Goal: Find specific page/section: Go to known website

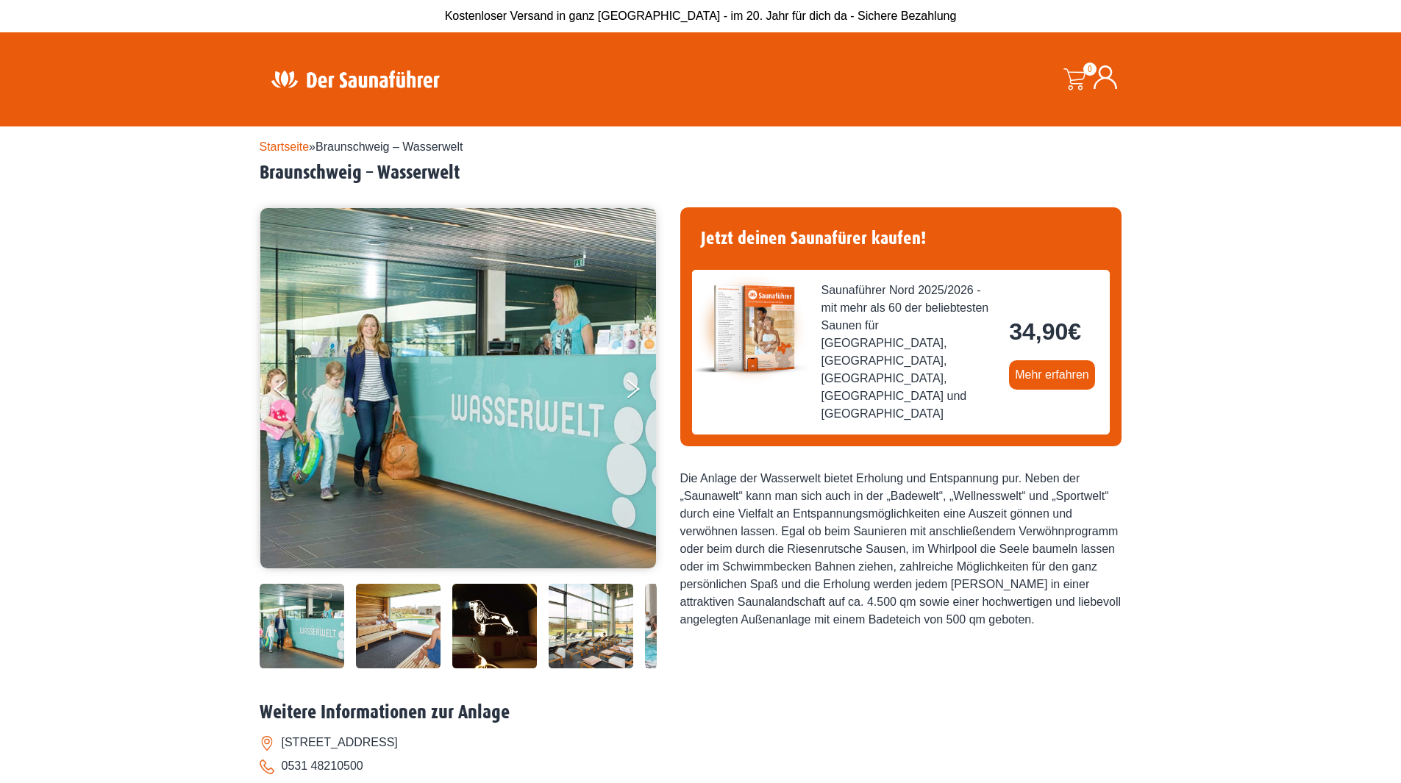
click at [403, 643] on img at bounding box center [398, 626] width 85 height 85
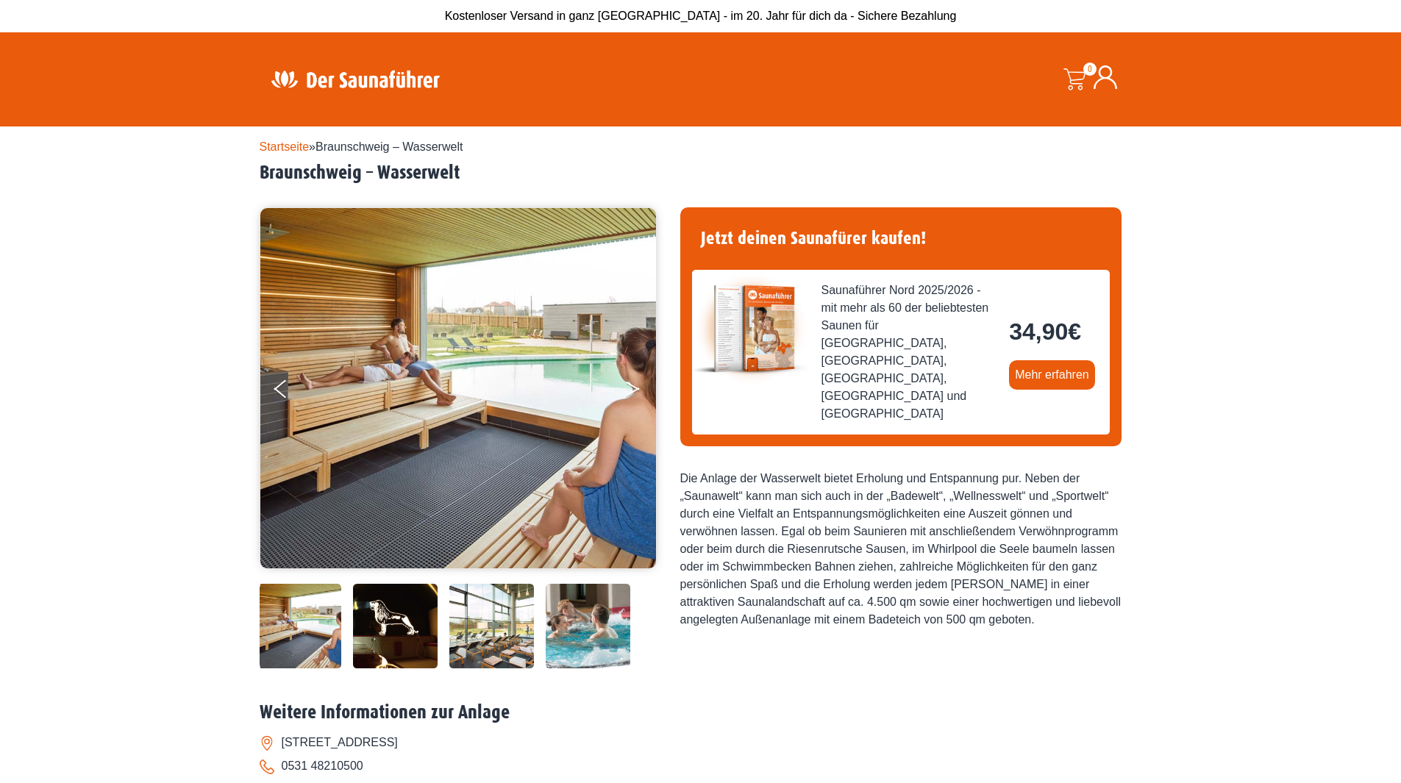
click at [632, 396] on button "Next" at bounding box center [642, 392] width 37 height 37
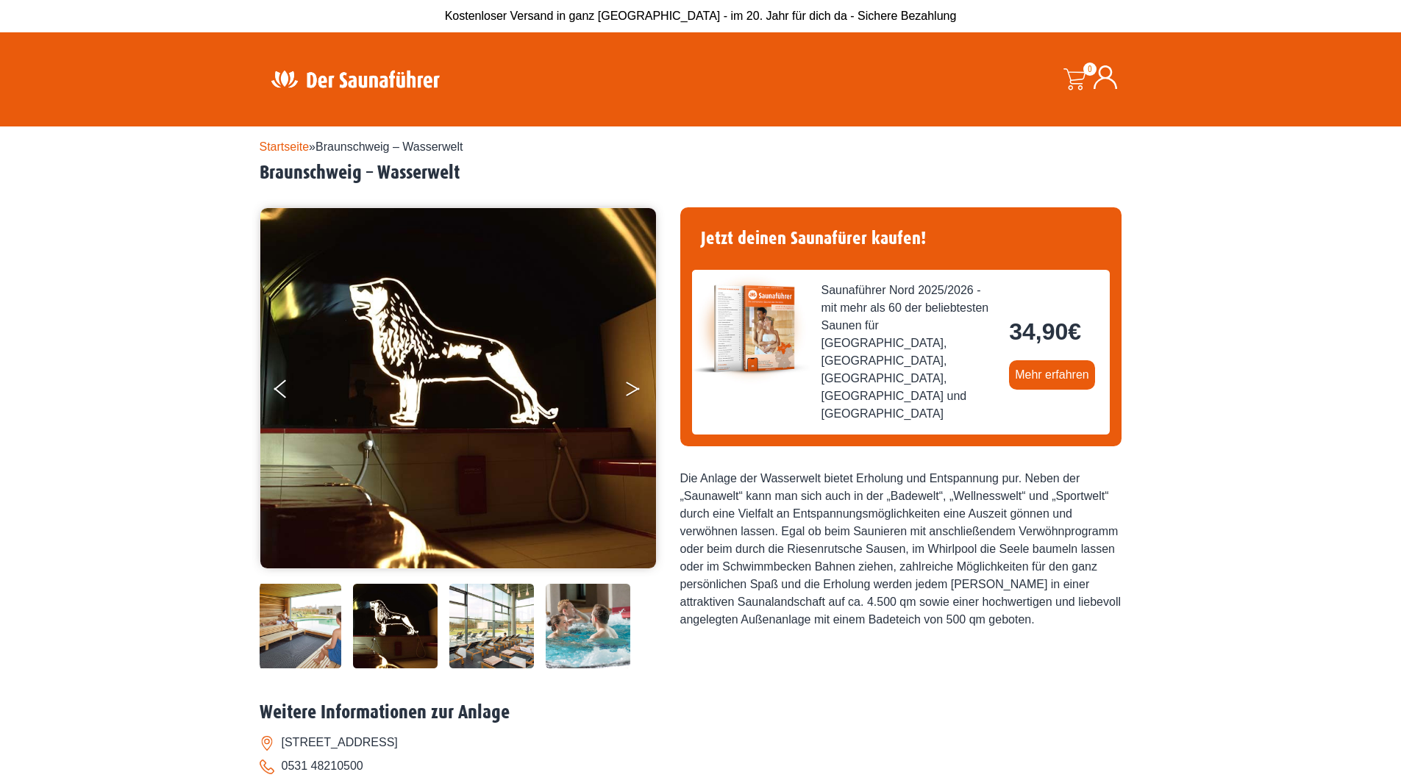
click at [632, 396] on button "Next" at bounding box center [642, 392] width 37 height 37
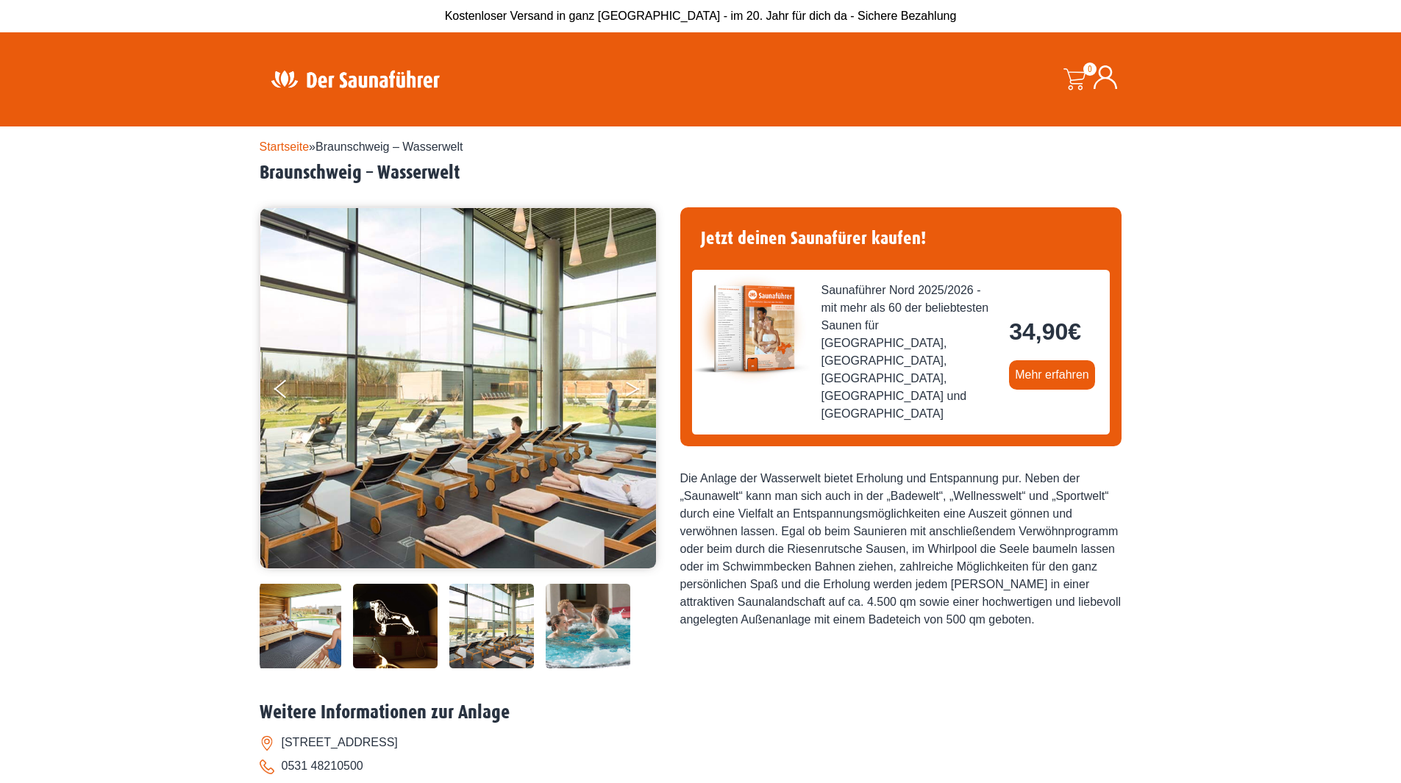
click at [632, 396] on button "Next" at bounding box center [642, 392] width 37 height 37
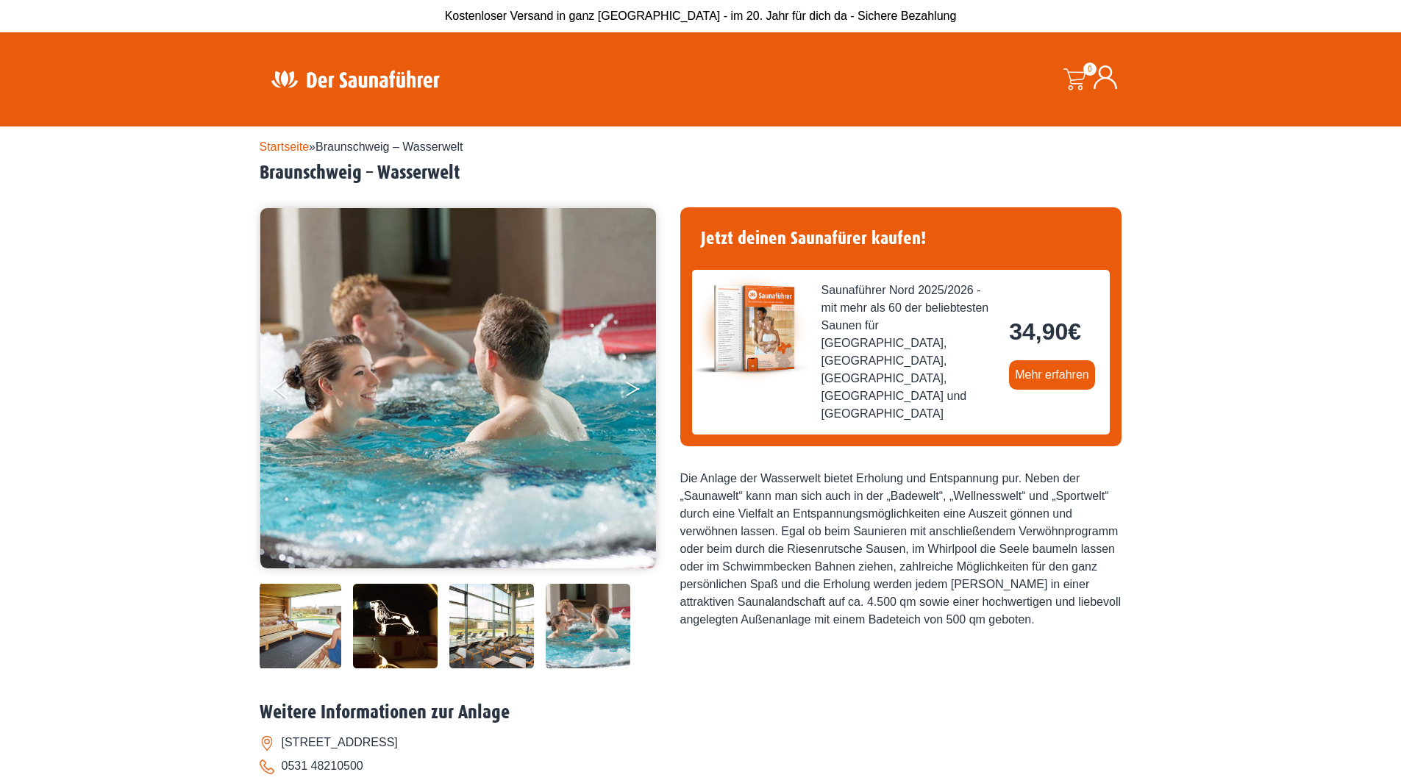
click at [632, 396] on button "Next" at bounding box center [642, 392] width 37 height 37
click at [632, 380] on button "Next" at bounding box center [642, 392] width 37 height 37
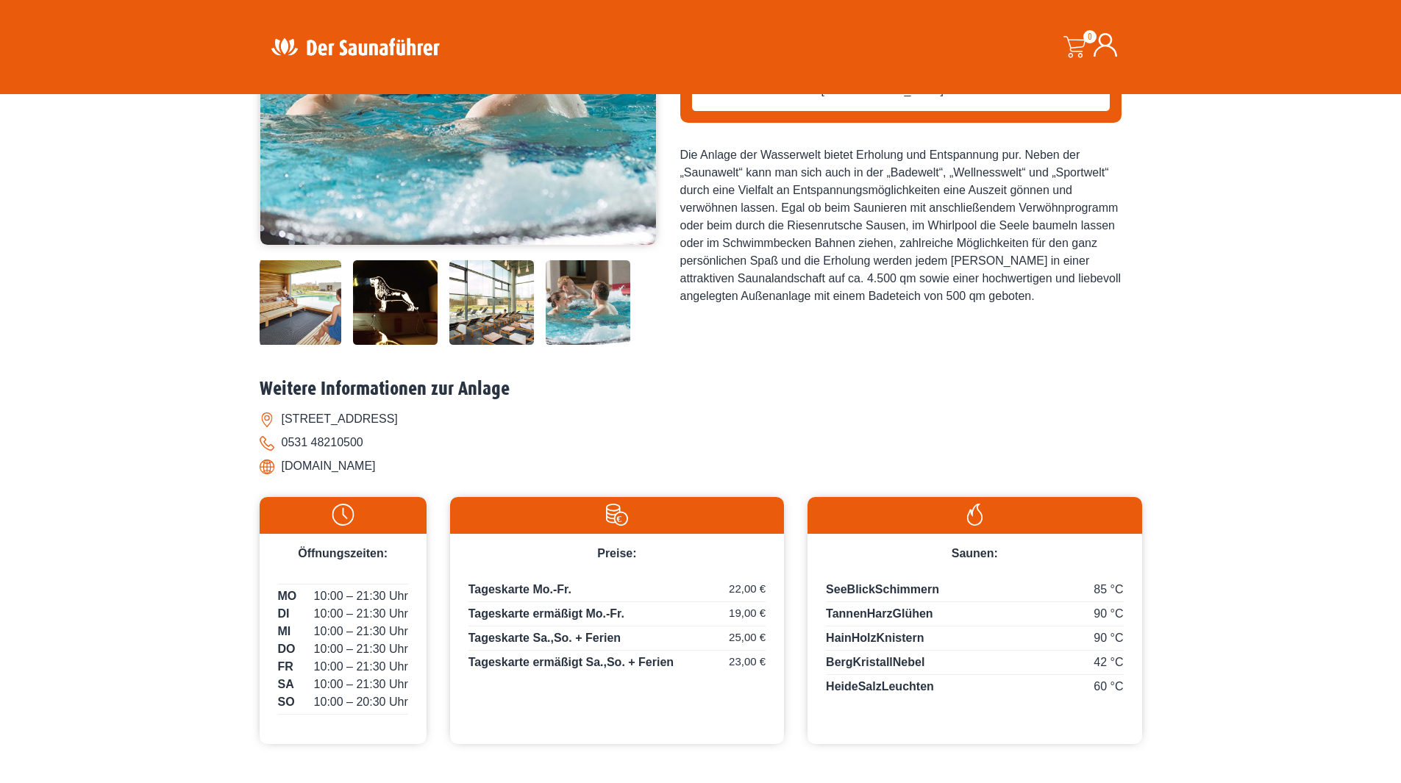
scroll to position [368, 0]
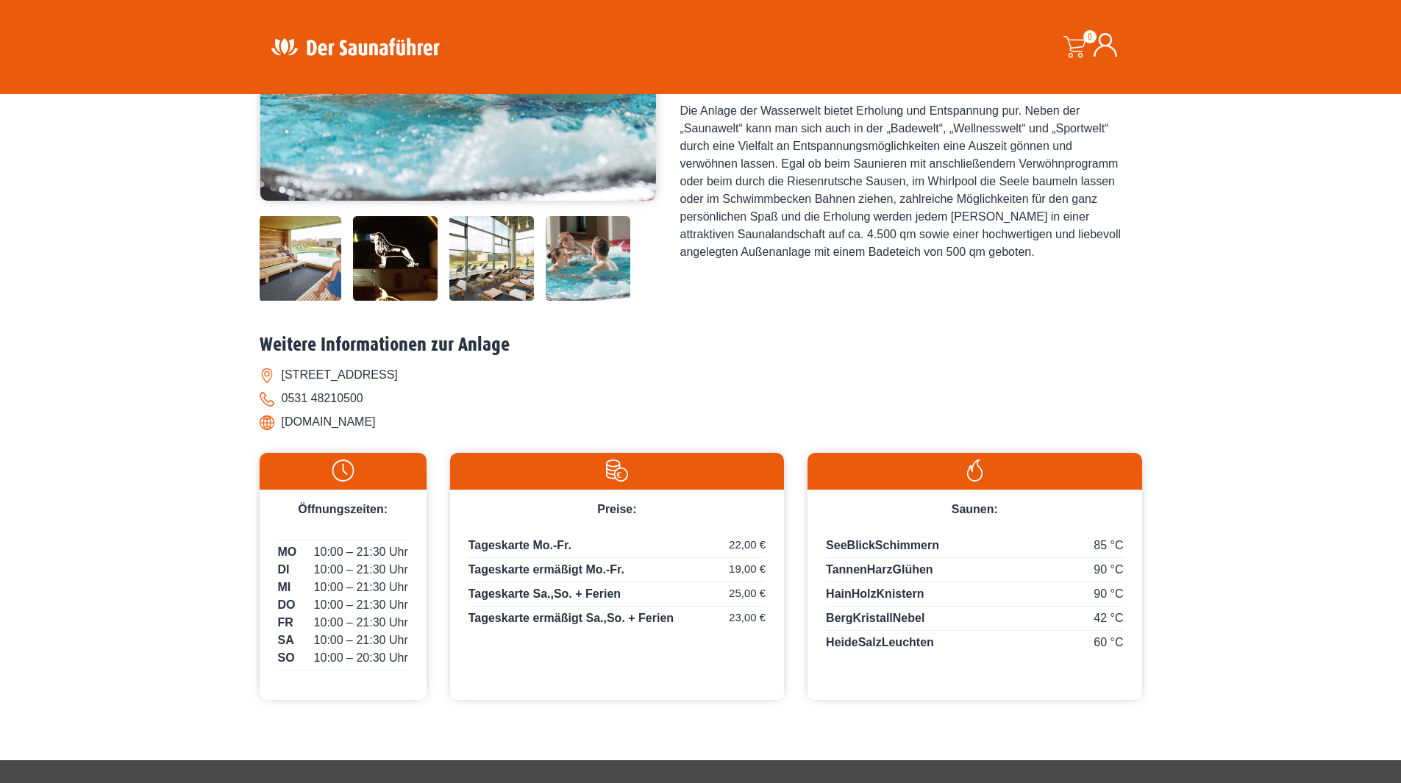
click at [364, 421] on li "[DOMAIN_NAME]" at bounding box center [701, 422] width 882 height 24
drag, startPoint x: 280, startPoint y: 421, endPoint x: 422, endPoint y: 421, distance: 141.9
click at [422, 421] on li "[DOMAIN_NAME]" at bounding box center [701, 422] width 882 height 24
copy li "[DOMAIN_NAME]"
